Goal: Download file/media

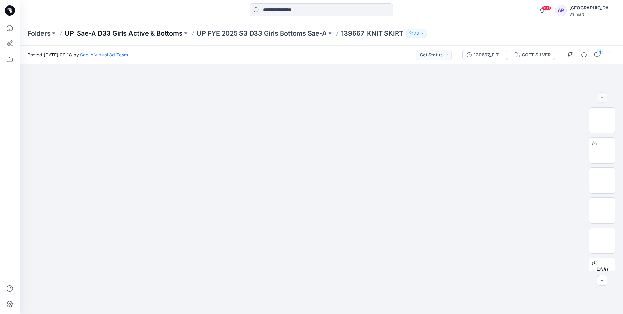
click at [141, 32] on p "UP_Sae-A D33 Girls Active & Bottoms" at bounding box center [124, 33] width 118 height 9
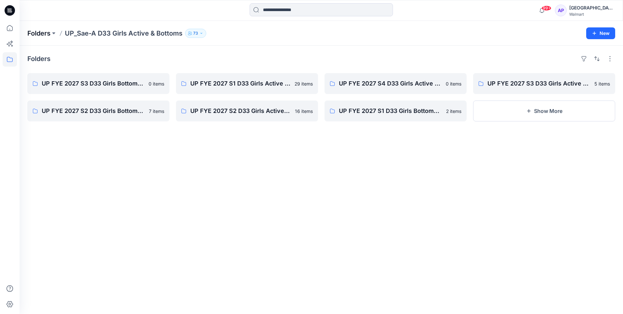
click at [44, 31] on p "Folders" at bounding box center [38, 33] width 23 height 9
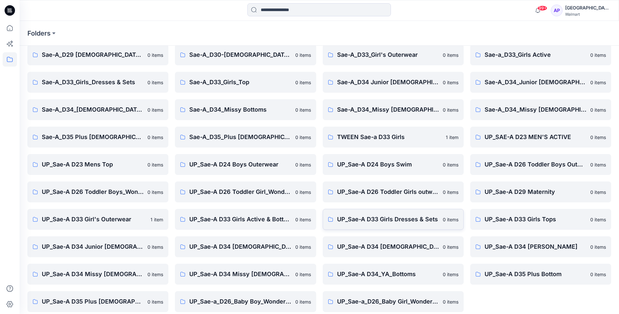
scroll to position [88, 0]
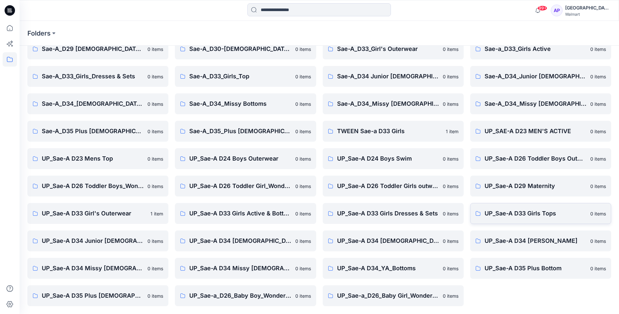
click at [541, 213] on p "UP_Sae-A D33 Girls Tops" at bounding box center [535, 213] width 102 height 9
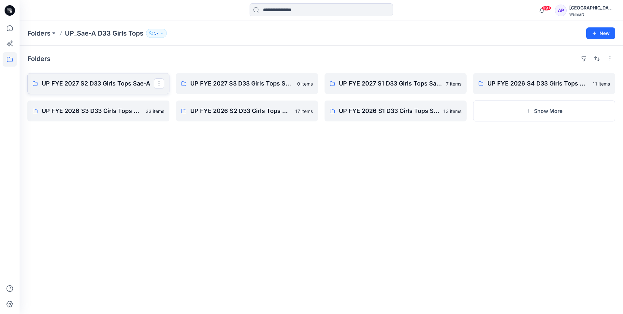
click at [118, 81] on p "UP FYE 2027 S2 D33 Girls Tops Sae-A" at bounding box center [98, 83] width 112 height 9
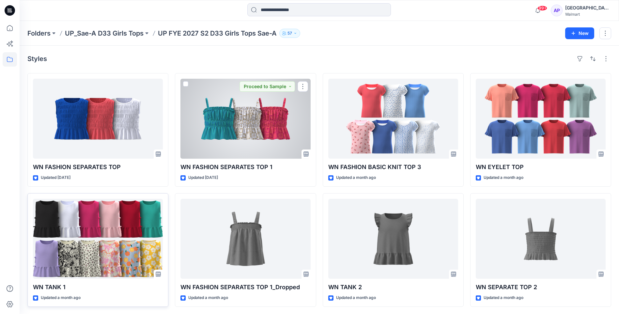
scroll to position [1, 0]
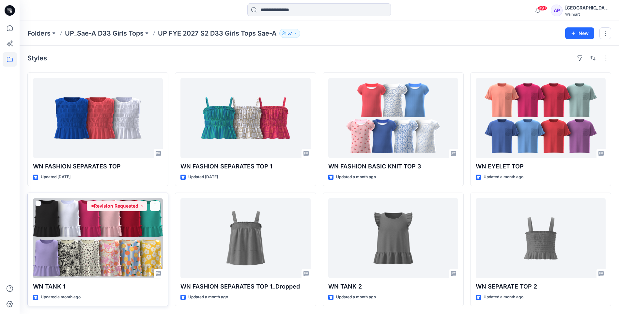
click at [109, 254] on div at bounding box center [98, 238] width 130 height 80
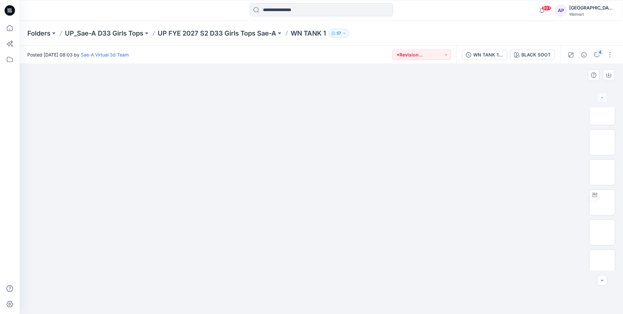
scroll to position [103, 0]
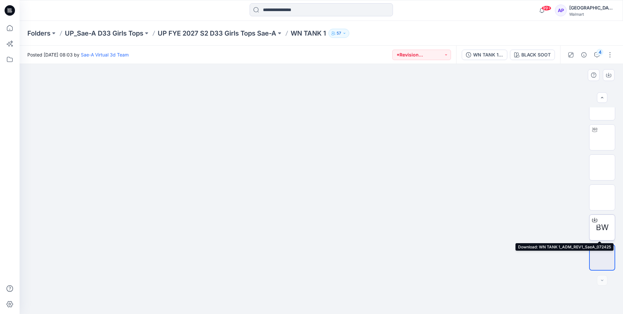
click at [604, 223] on span "BW" at bounding box center [602, 227] width 13 height 12
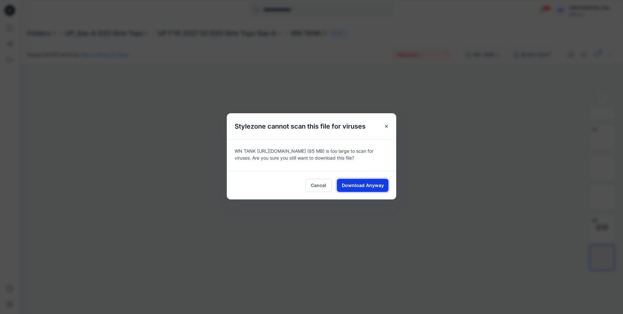
click at [380, 182] on span "Download Anyway" at bounding box center [363, 185] width 42 height 7
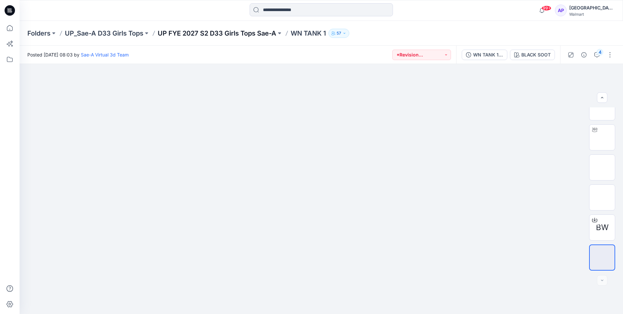
click at [223, 37] on p "UP FYE 2027 S2 D33 Girls Tops Sae-A" at bounding box center [217, 33] width 119 height 9
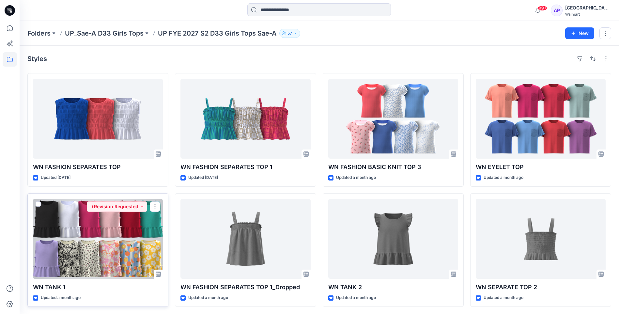
click at [77, 226] on div at bounding box center [98, 239] width 130 height 80
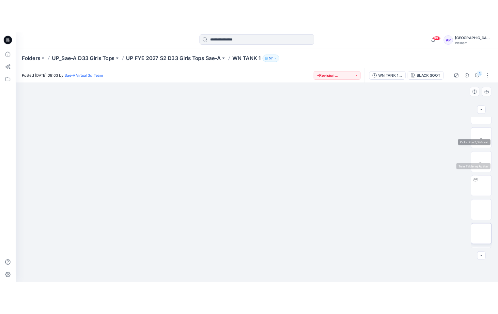
scroll to position [98, 0]
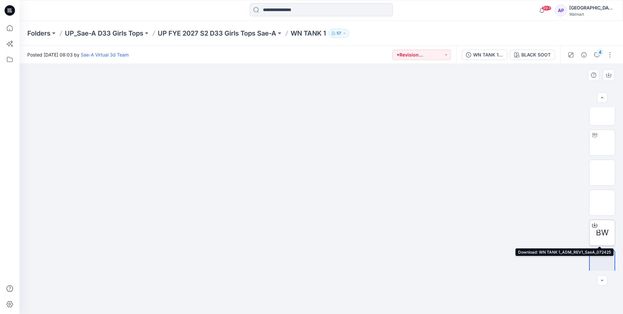
click at [603, 235] on span "BW" at bounding box center [602, 233] width 13 height 12
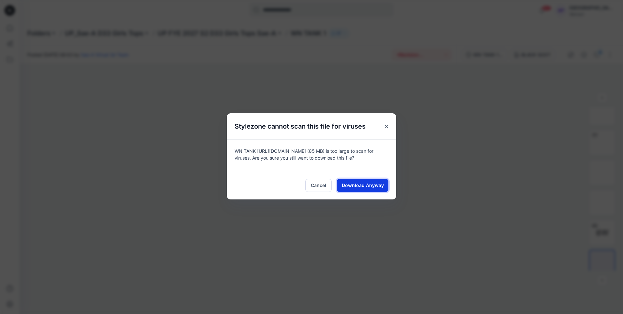
click at [362, 183] on span "Download Anyway" at bounding box center [363, 185] width 42 height 7
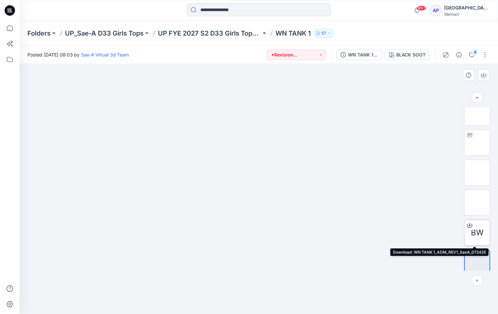
click at [476, 231] on span "BW" at bounding box center [477, 233] width 13 height 12
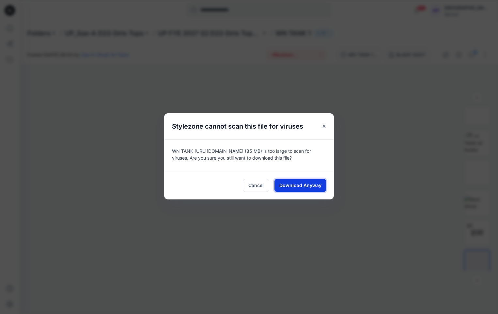
click at [302, 185] on span "Download Anyway" at bounding box center [300, 185] width 42 height 7
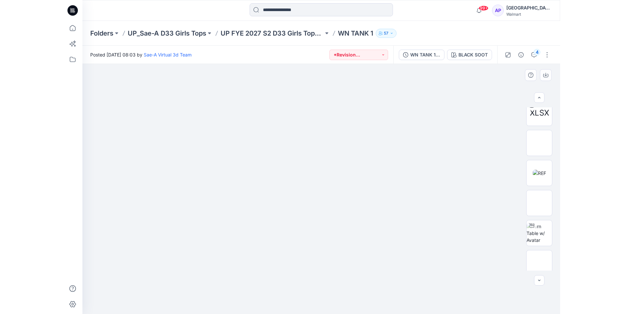
scroll to position [0, 0]
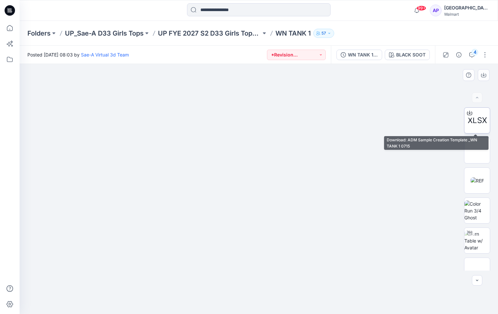
click at [480, 127] on div "XLSX" at bounding box center [477, 120] width 26 height 26
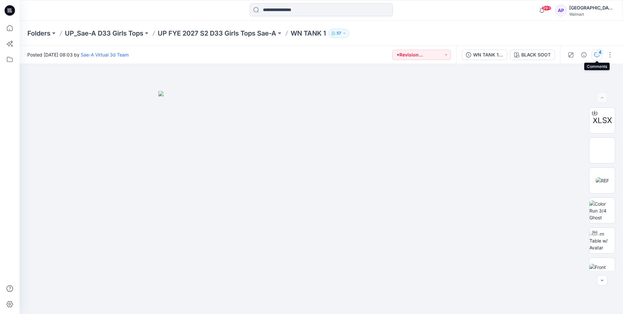
click at [600, 55] on div "4" at bounding box center [600, 52] width 7 height 7
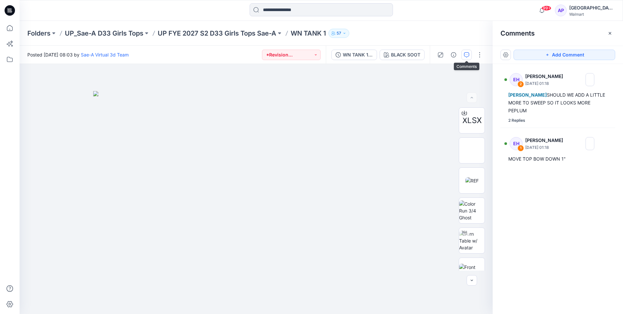
click at [465, 55] on icon "button" at bounding box center [466, 54] width 5 height 5
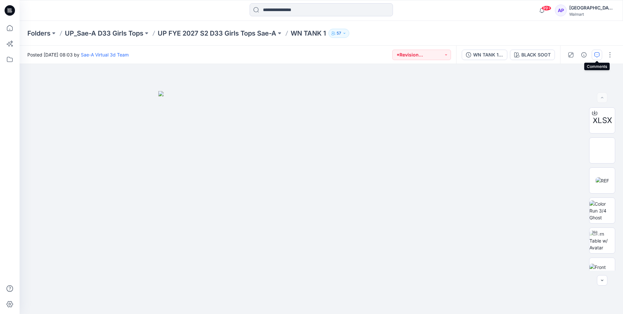
click at [598, 54] on icon "button" at bounding box center [597, 54] width 2 height 0
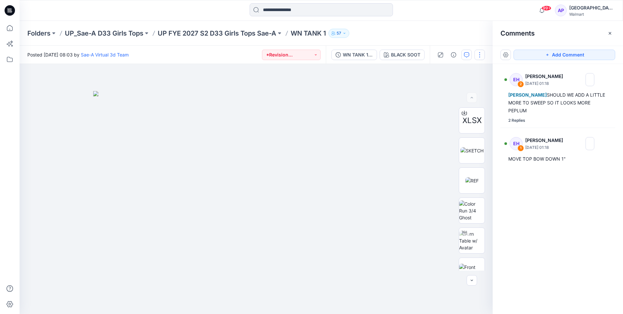
click at [481, 55] on button "button" at bounding box center [480, 55] width 10 height 10
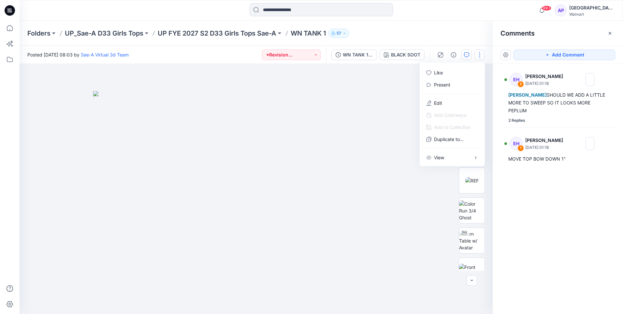
click at [480, 55] on button "button" at bounding box center [480, 55] width 10 height 10
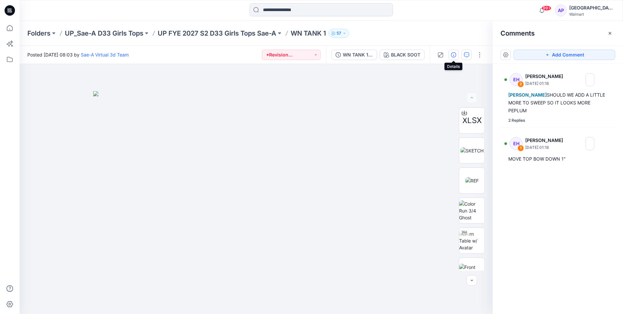
click at [453, 53] on icon "button" at bounding box center [453, 54] width 5 height 5
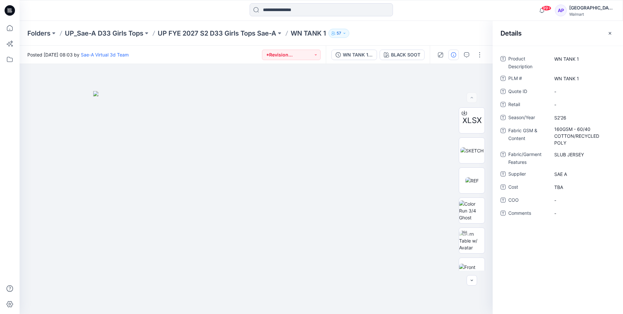
click at [453, 53] on icon "button" at bounding box center [453, 54] width 5 height 5
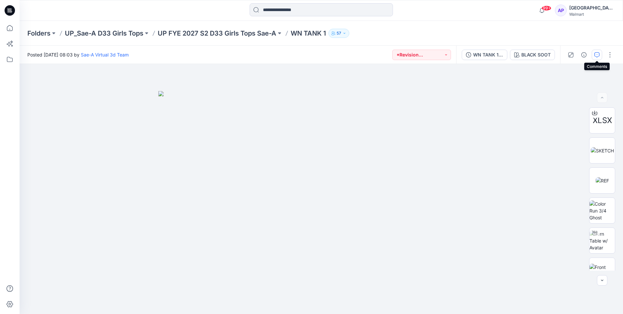
click at [598, 55] on icon "button" at bounding box center [597, 54] width 5 height 5
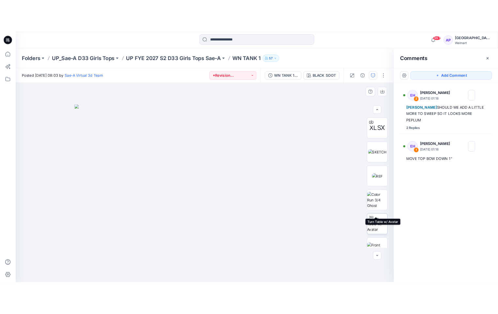
scroll to position [98, 0]
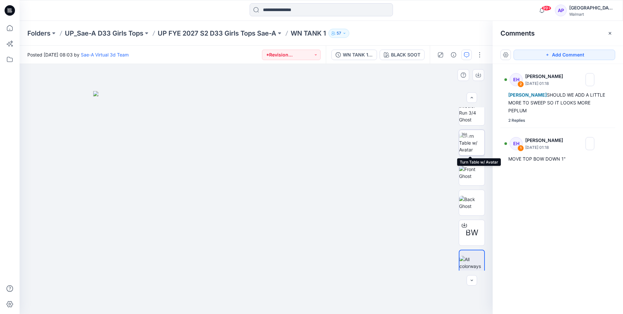
click at [474, 143] on img at bounding box center [471, 142] width 25 height 21
